Goal: Task Accomplishment & Management: Use online tool/utility

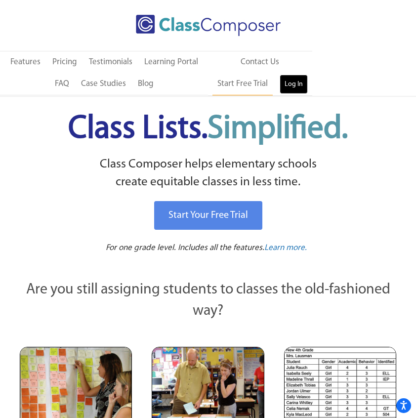
click at [293, 82] on link "Log In" at bounding box center [293, 85] width 28 height 20
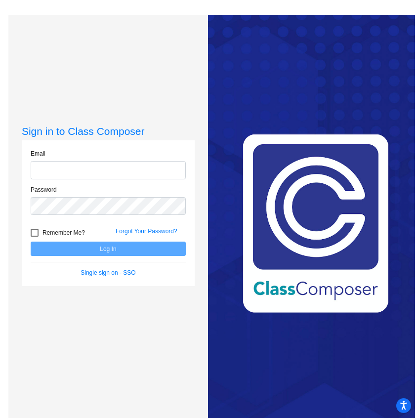
type input "[PERSON_NAME][EMAIL_ADDRESS][PERSON_NAME][DOMAIN_NAME]"
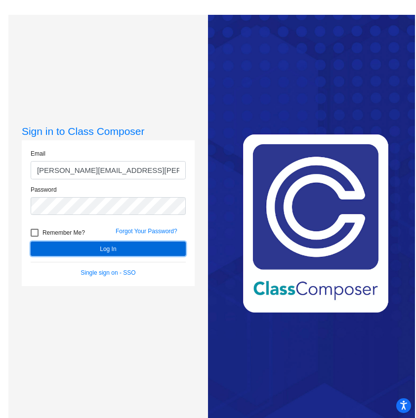
click at [96, 251] on button "Log In" at bounding box center [108, 248] width 155 height 14
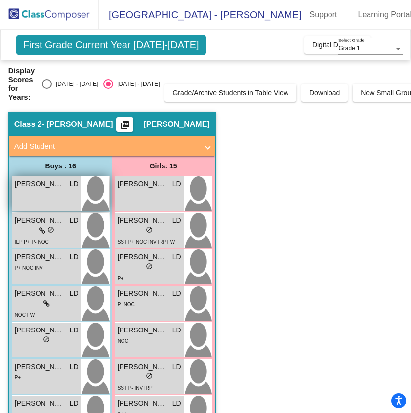
click at [46, 191] on div "Alexander Tekin LD lock do_not_disturb_alt" at bounding box center [46, 193] width 69 height 35
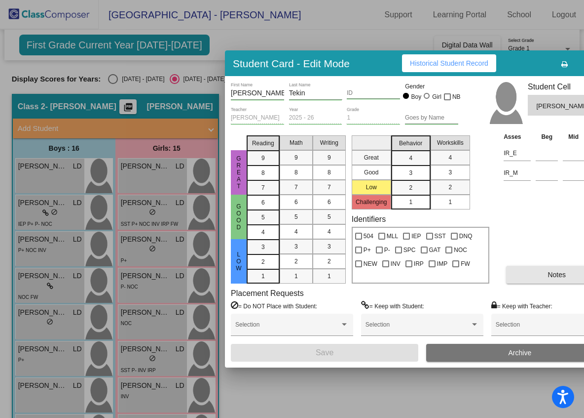
click at [415, 274] on button "Notes" at bounding box center [556, 275] width 101 height 18
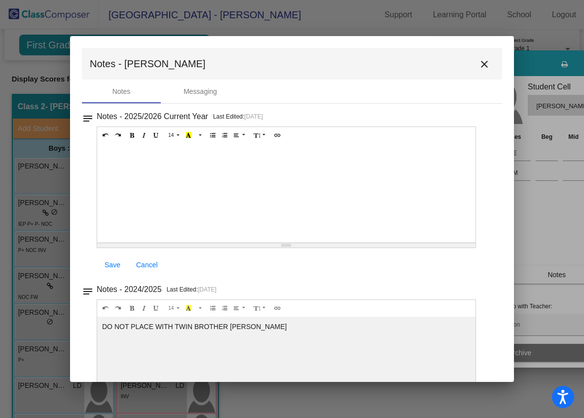
click at [415, 62] on mat-icon "close" at bounding box center [485, 64] width 12 height 12
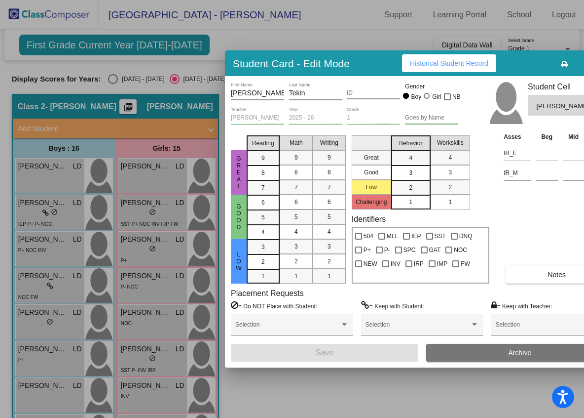
click at [47, 213] on div at bounding box center [292, 209] width 584 height 418
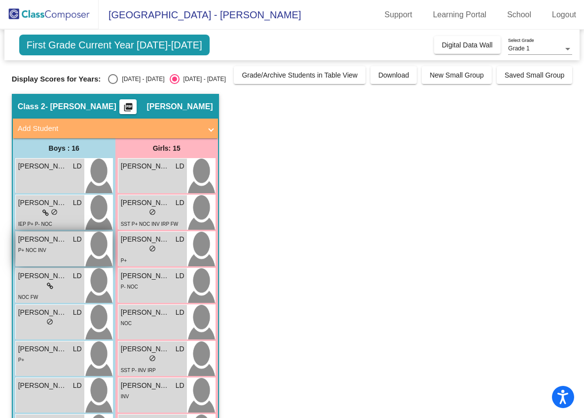
click at [45, 245] on div "P+ NOC INV" at bounding box center [50, 249] width 64 height 10
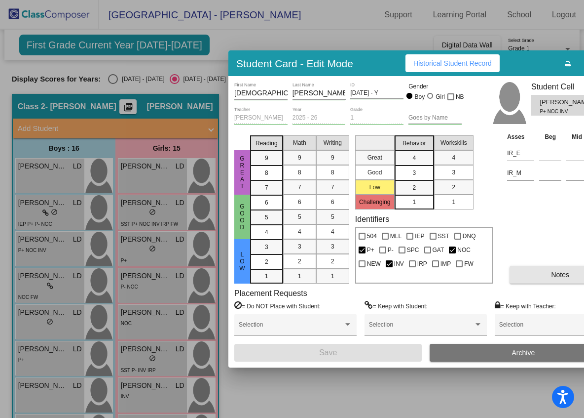
click at [415, 275] on button "Notes" at bounding box center [560, 275] width 101 height 18
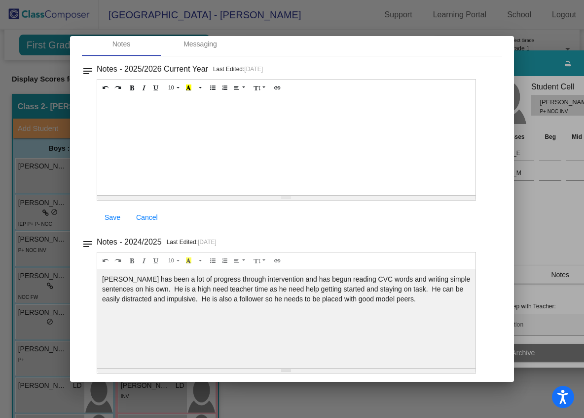
scroll to position [51, 0]
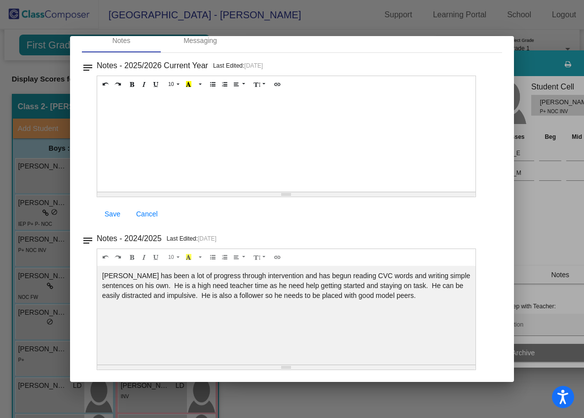
click at [415, 58] on div at bounding box center [292, 209] width 584 height 418
